Goal: Ask a question: Seek information or help from site administrators or community

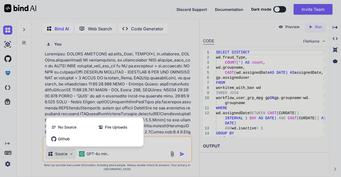
scroll to position [560, 0]
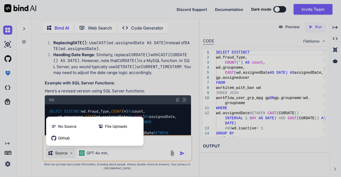
click at [72, 83] on div at bounding box center [170, 88] width 341 height 177
type textarea "x"
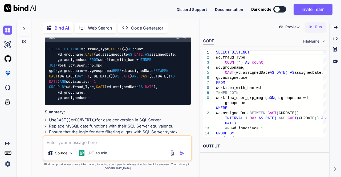
scroll to position [732, 0]
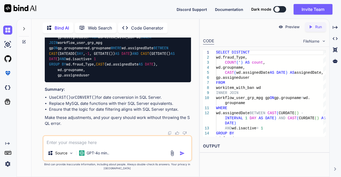
click at [63, 140] on textarea at bounding box center [117, 141] width 148 height 10
type textarea "c"
type textarea "give me the query in single line"
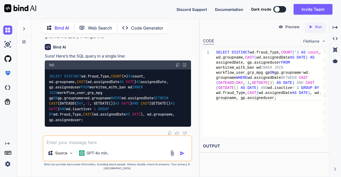
scroll to position [835, 0]
click at [334, 28] on icon "Created with Pixso." at bounding box center [334, 27] width 5 height 5
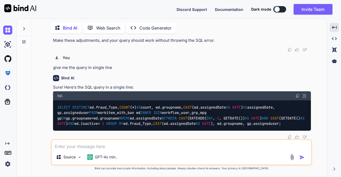
scroll to position [602, 0]
click at [8, 72] on img at bounding box center [7, 73] width 9 height 9
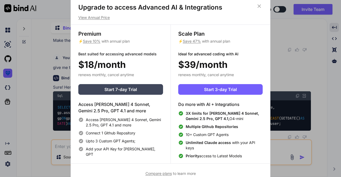
click at [259, 7] on icon at bounding box center [259, 6] width 6 height 6
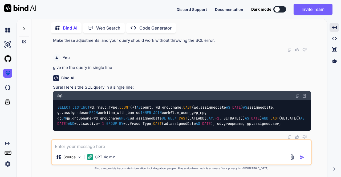
click at [10, 146] on div "Created with Pixso." at bounding box center [8, 143] width 11 height 4
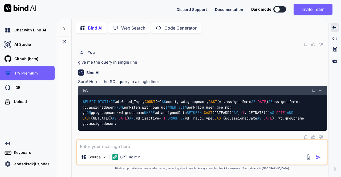
scroll to position [608, 0]
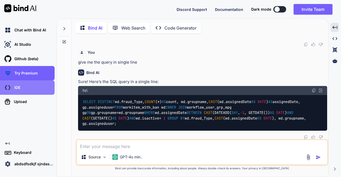
click at [27, 88] on div "IDE" at bounding box center [28, 87] width 51 height 9
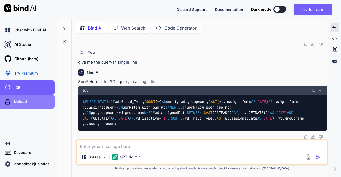
click at [26, 107] on div "Upload" at bounding box center [27, 102] width 55 height 14
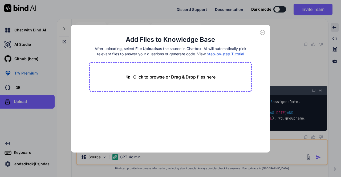
click at [264, 32] on icon at bounding box center [262, 32] width 5 height 5
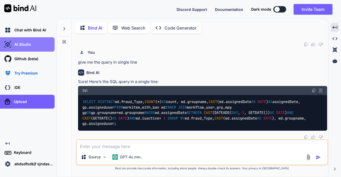
click at [24, 49] on div "AI Studio" at bounding box center [28, 44] width 51 height 9
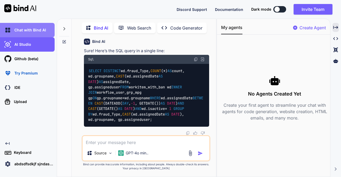
click at [20, 33] on div "Chat with Bind AI" at bounding box center [28, 30] width 51 height 9
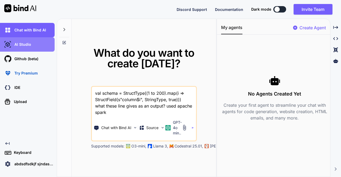
click at [21, 40] on div "AI Studio" at bounding box center [28, 44] width 51 height 9
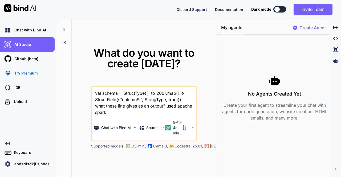
click at [9, 142] on icon "Created with Pixso." at bounding box center [7, 143] width 4 height 4
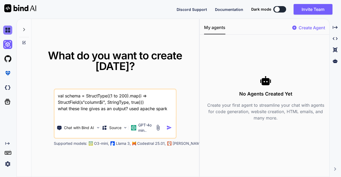
click at [9, 30] on img at bounding box center [7, 30] width 9 height 9
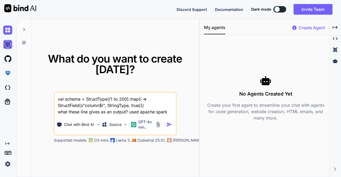
click at [7, 45] on img at bounding box center [7, 44] width 9 height 9
click at [337, 28] on div "Created with Pixso." at bounding box center [334, 27] width 7 height 9
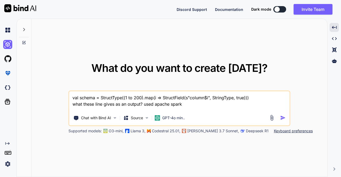
click at [25, 30] on icon at bounding box center [24, 29] width 2 height 3
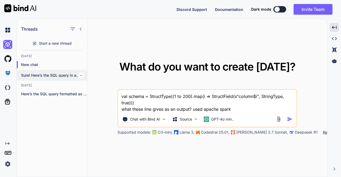
click at [42, 74] on p "Sure! Here’s the SQL query in a..." at bounding box center [54, 75] width 66 height 5
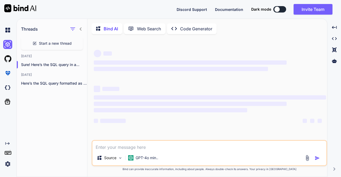
scroll to position [2, 0]
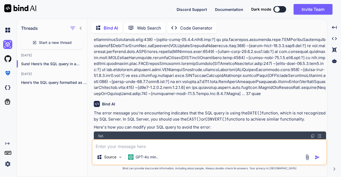
click at [80, 30] on div at bounding box center [76, 27] width 14 height 7
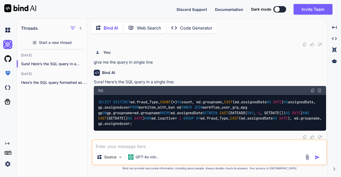
scroll to position [631, 0]
click at [80, 28] on icon at bounding box center [80, 28] width 4 height 4
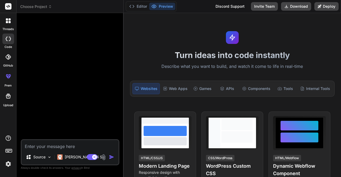
type textarea "x"
